Goal: Task Accomplishment & Management: Manage account settings

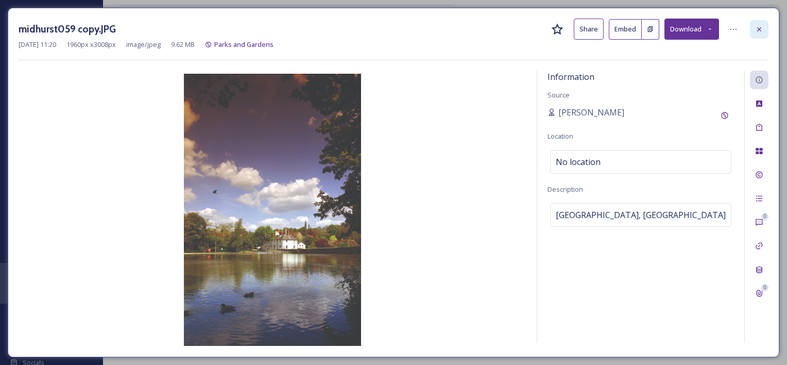
click at [759, 31] on icon at bounding box center [759, 29] width 8 height 8
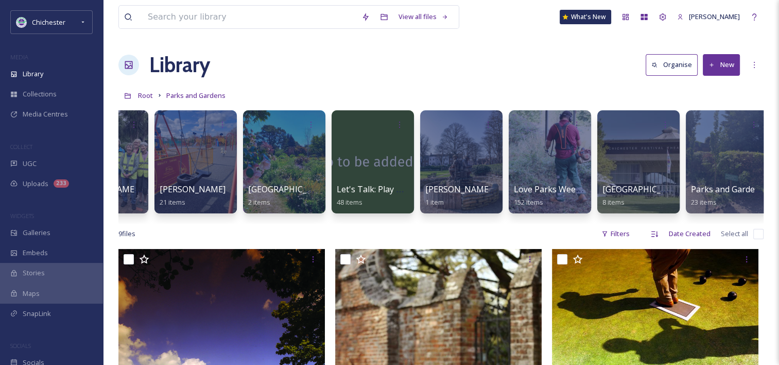
scroll to position [0, 418]
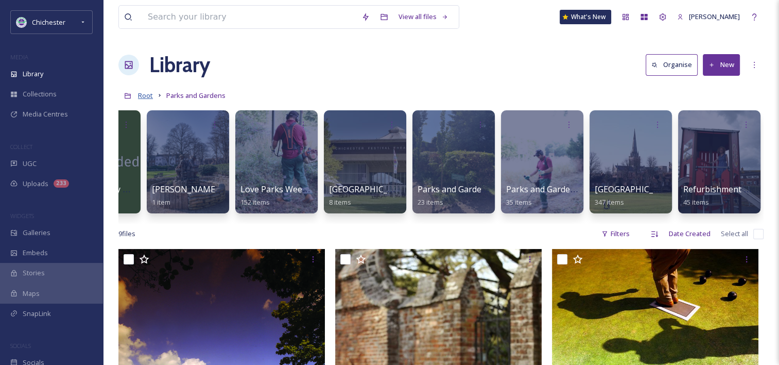
click at [148, 96] on span "Root" at bounding box center [145, 95] width 15 height 9
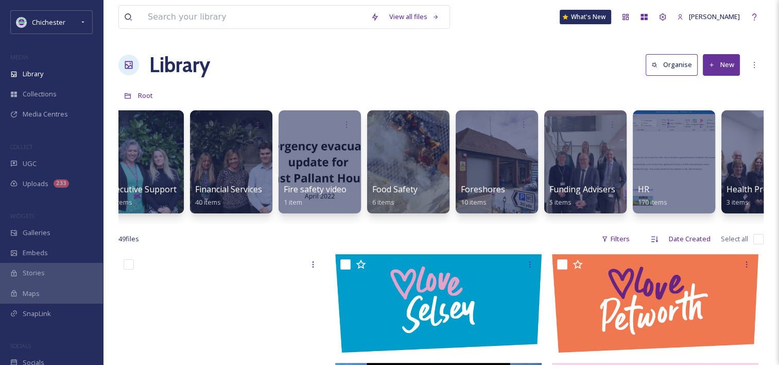
scroll to position [0, 2711]
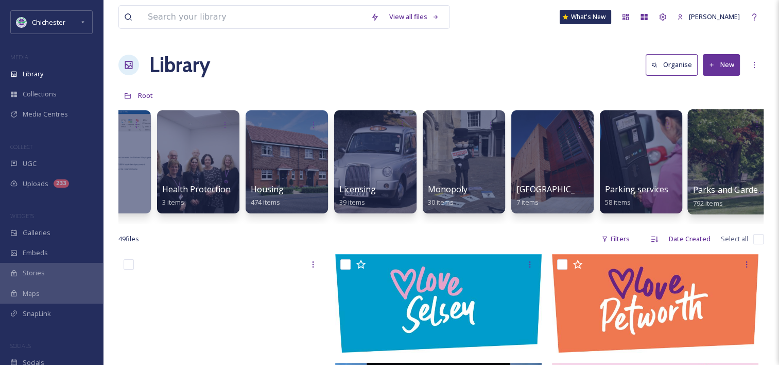
click at [737, 173] on div at bounding box center [730, 161] width 84 height 105
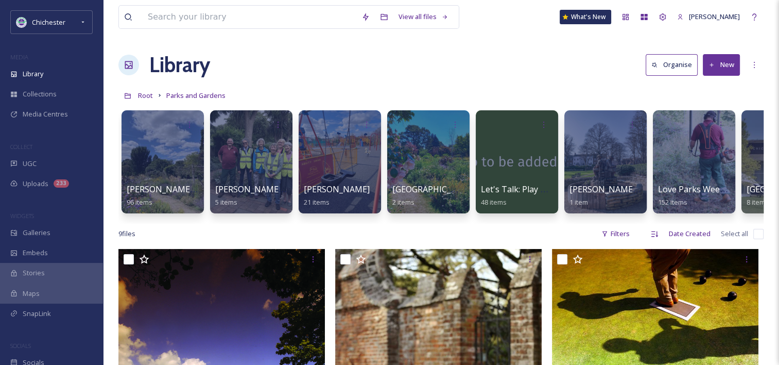
scroll to position [0, 418]
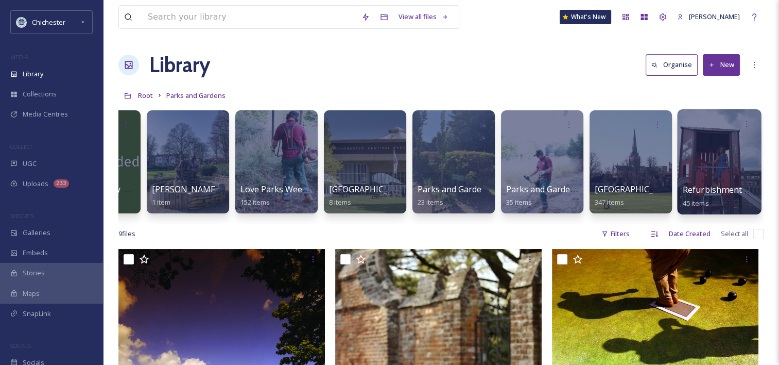
click at [721, 155] on div at bounding box center [719, 161] width 84 height 105
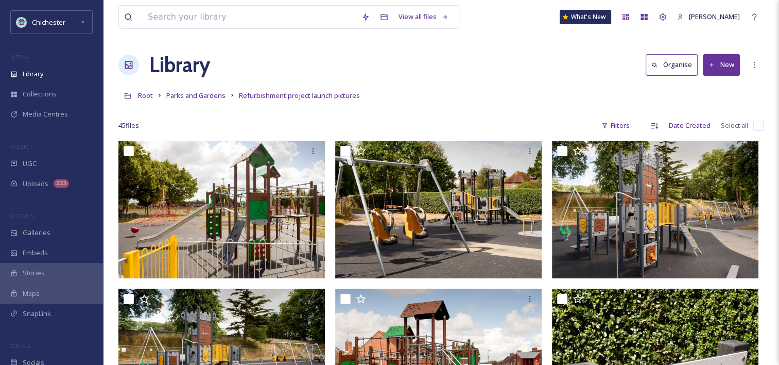
click at [724, 64] on button "New" at bounding box center [721, 64] width 37 height 21
click at [724, 89] on span "File Upload" at bounding box center [717, 89] width 34 height 10
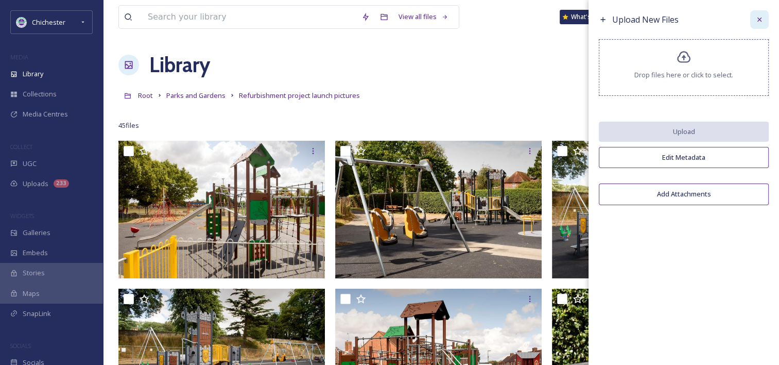
click at [760, 22] on icon at bounding box center [760, 19] width 8 height 8
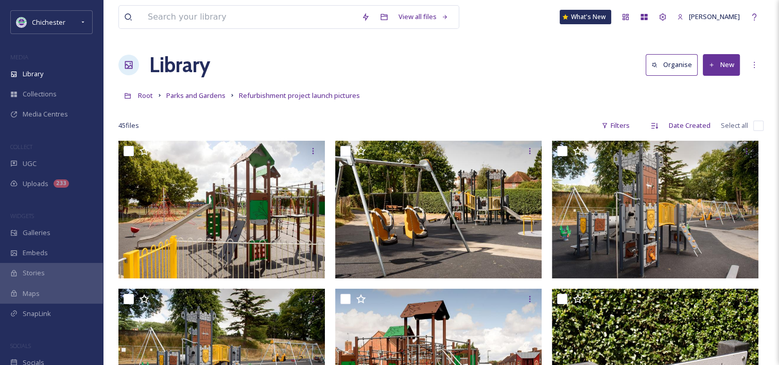
click at [734, 68] on button "New" at bounding box center [721, 64] width 37 height 21
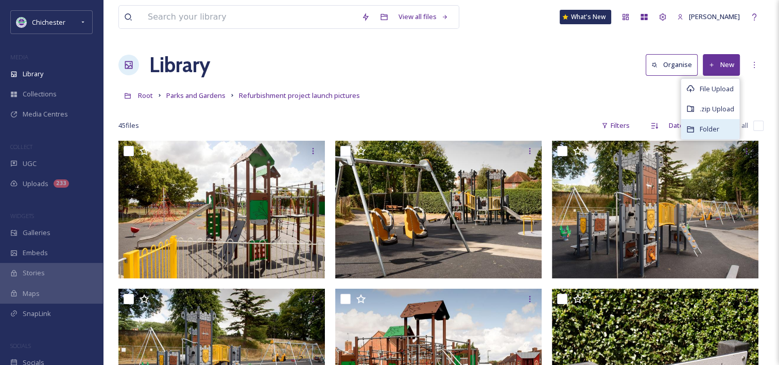
click at [727, 130] on div "Folder" at bounding box center [710, 129] width 58 height 20
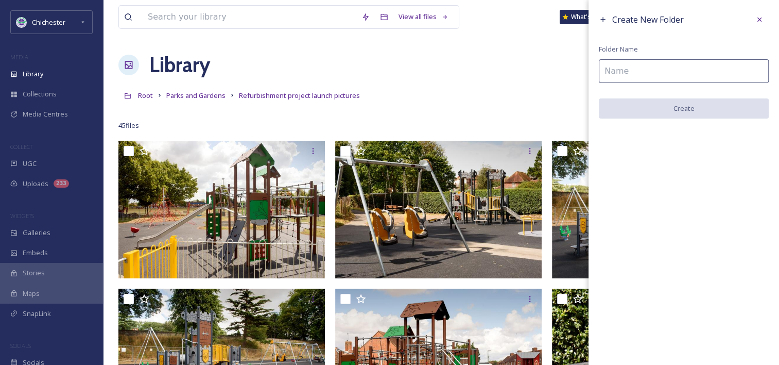
click at [657, 65] on input at bounding box center [684, 71] width 170 height 24
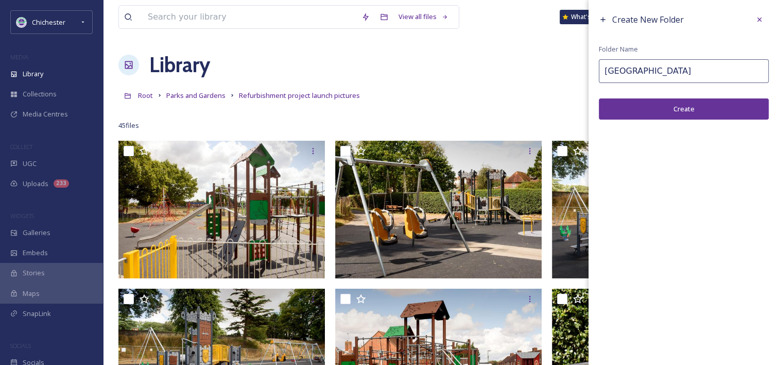
type input "[GEOGRAPHIC_DATA]"
click at [697, 111] on button "Create" at bounding box center [684, 108] width 170 height 21
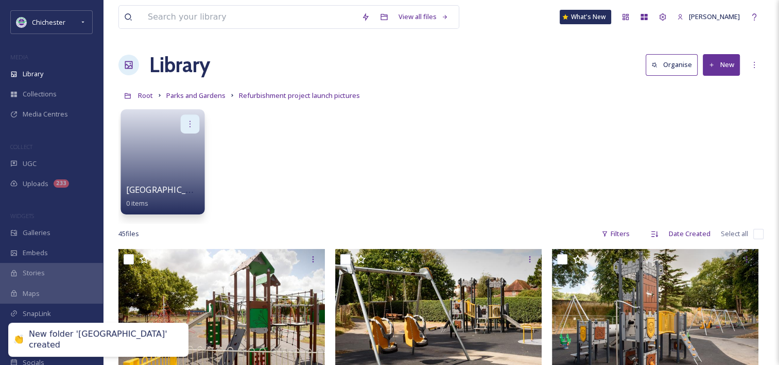
click at [184, 119] on div at bounding box center [190, 123] width 19 height 19
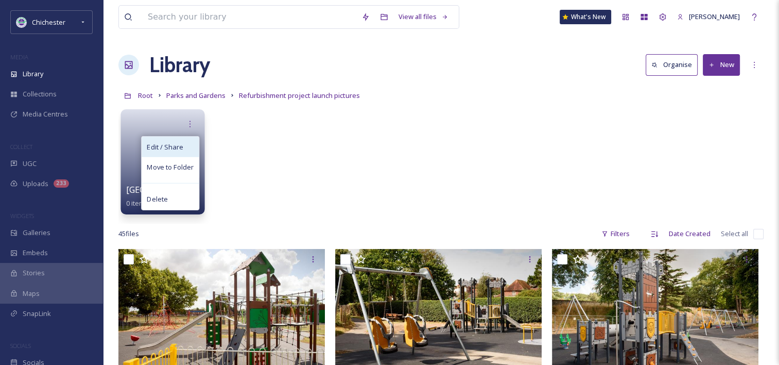
click at [177, 147] on span "Edit / Share" at bounding box center [165, 147] width 36 height 10
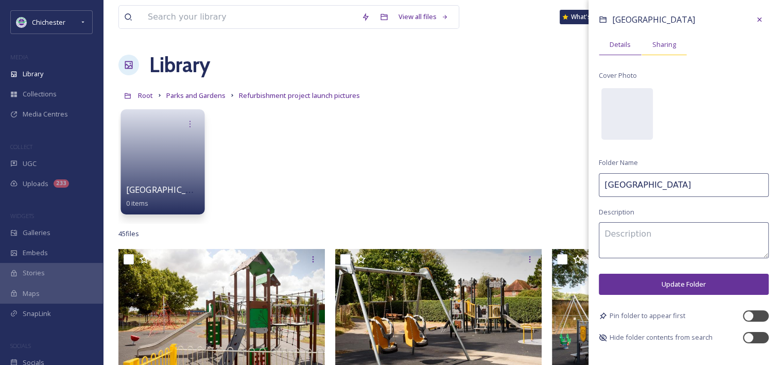
click at [664, 49] on span "Sharing" at bounding box center [665, 45] width 24 height 10
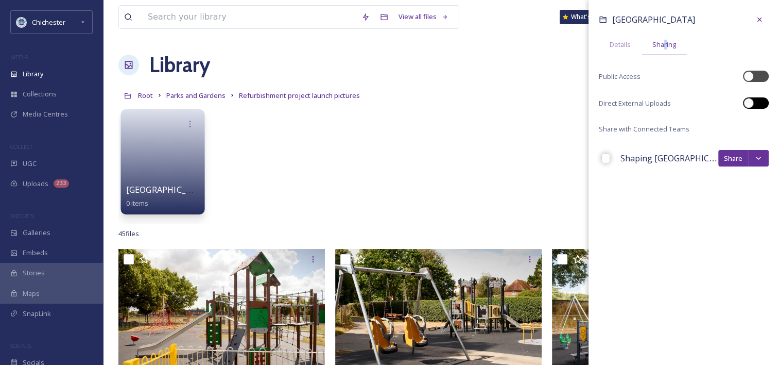
drag, startPoint x: 664, startPoint y: 49, endPoint x: 755, endPoint y: 99, distance: 103.7
click at [755, 99] on div at bounding box center [756, 102] width 26 height 11
checkbox input "true"
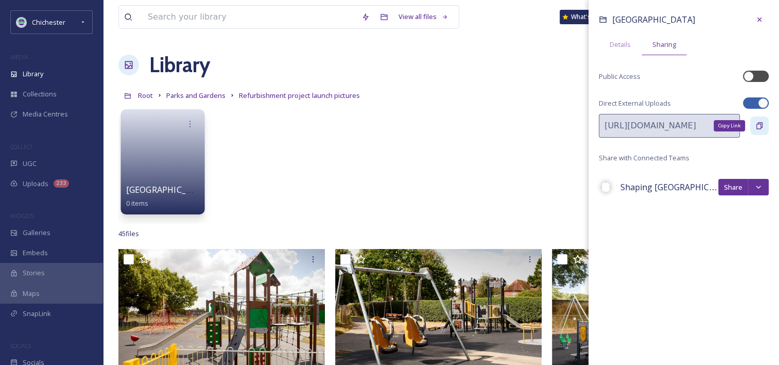
click at [762, 125] on icon at bounding box center [760, 126] width 8 height 8
